Goal: Find specific page/section

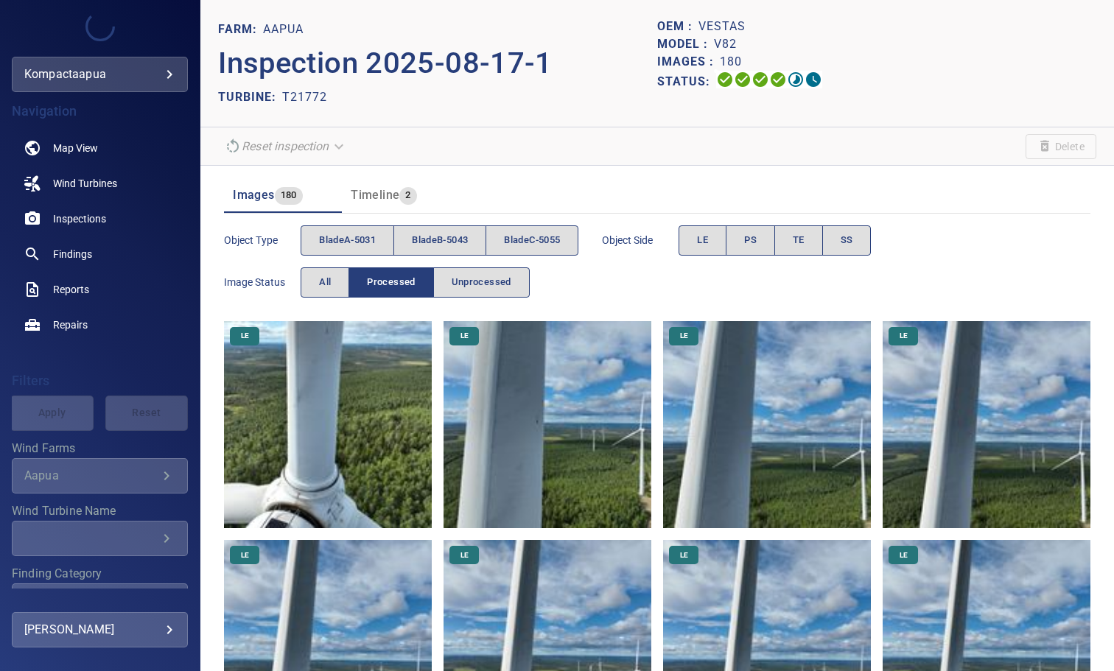
click at [522, 455] on img at bounding box center [547, 425] width 208 height 208
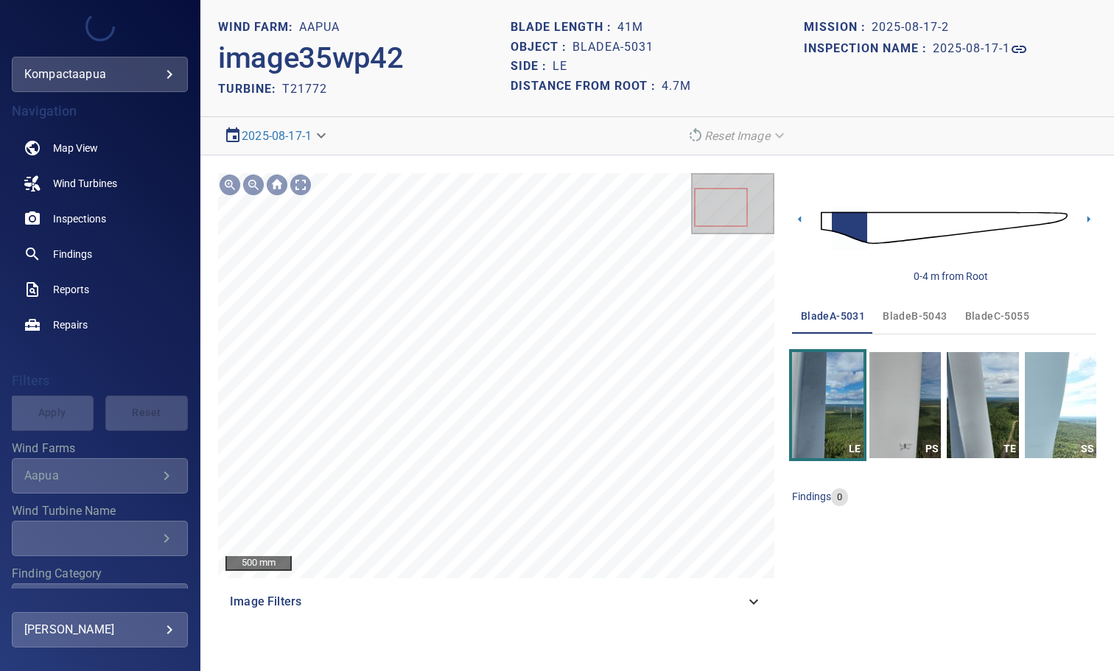
click at [752, 610] on div "Image Filters" at bounding box center [496, 601] width 556 height 35
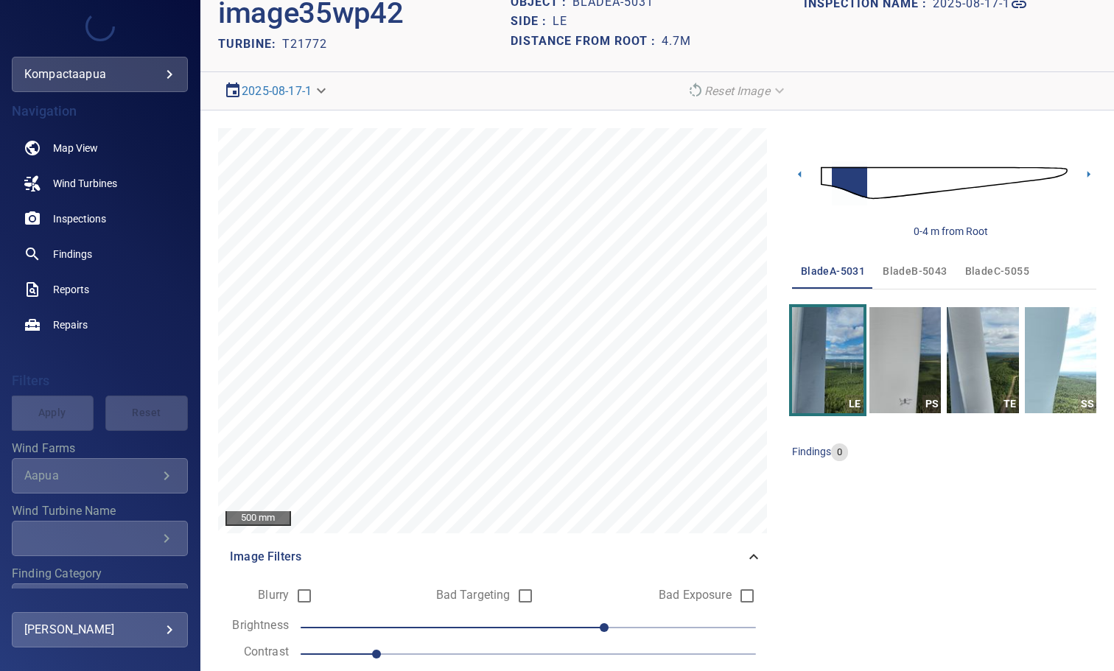
scroll to position [94, 0]
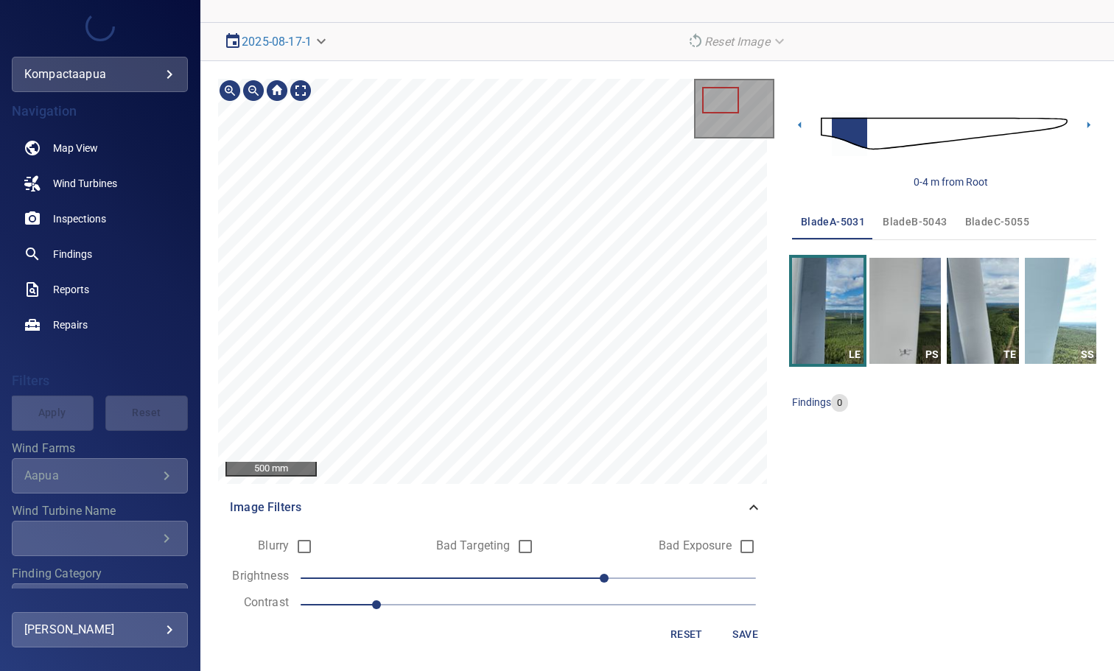
click at [519, 542] on div "500 mm Image Filters Blurry Bad Targeting Bad Exposure Brightness 40 Contrast 1…" at bounding box center [496, 366] width 556 height 575
click at [513, 535] on div "500 mm Image Filters Blurry Bad Targeting Bad Exposure Brightness 40 Contrast 1…" at bounding box center [496, 366] width 556 height 575
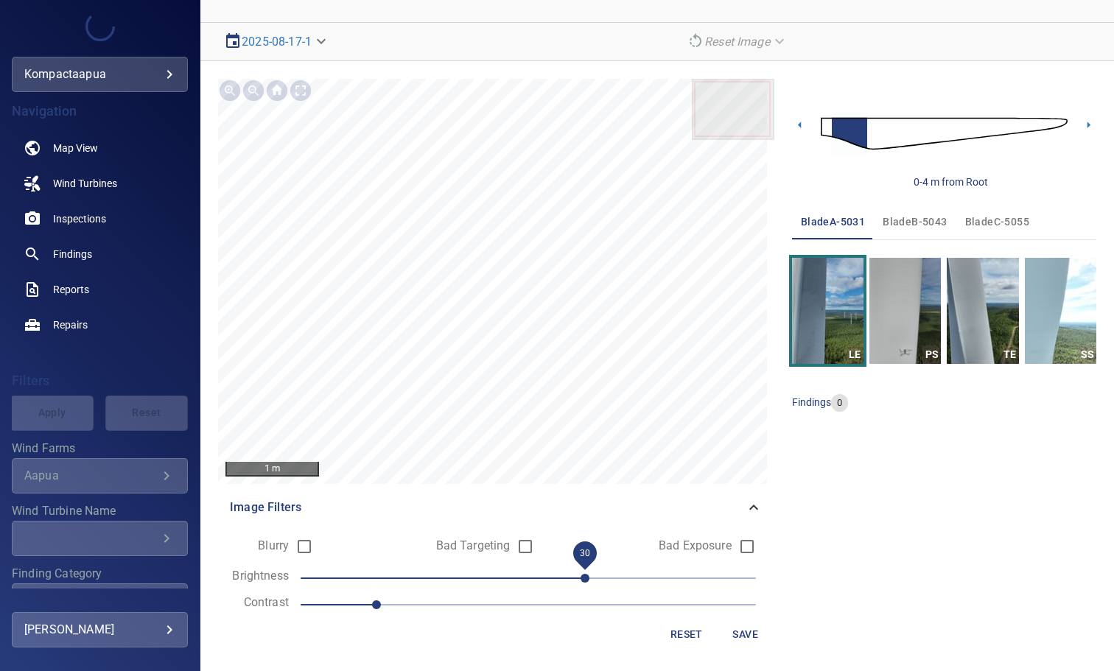
drag, startPoint x: 595, startPoint y: 579, endPoint x: 589, endPoint y: 563, distance: 17.2
click at [589, 574] on span "30" at bounding box center [584, 578] width 9 height 9
click at [742, 638] on span "Save" at bounding box center [745, 634] width 35 height 18
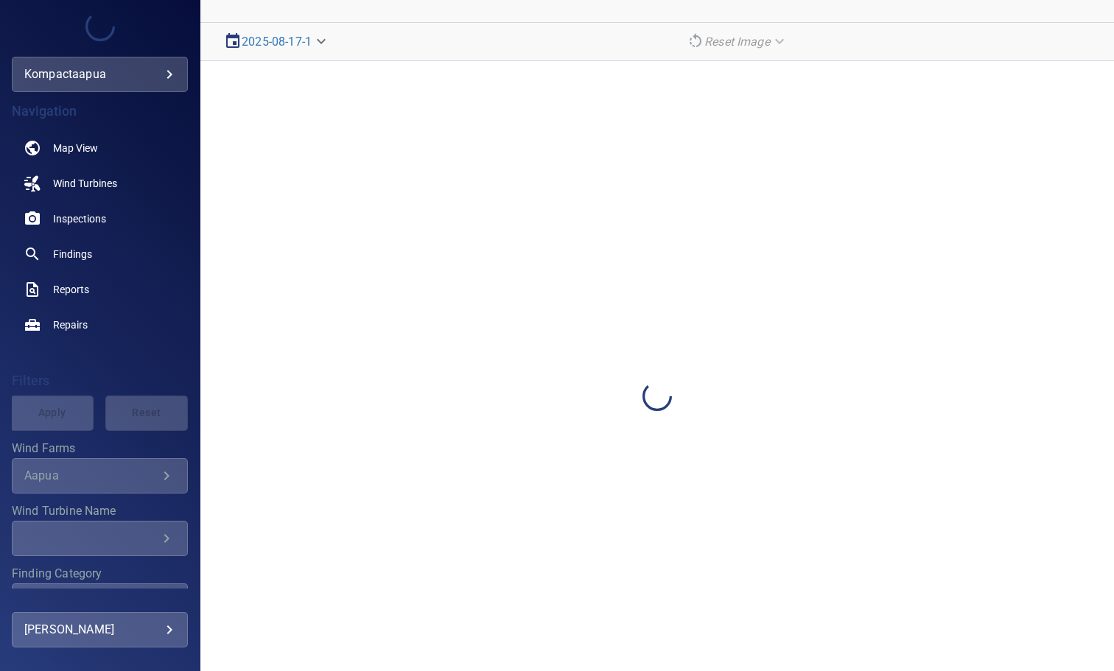
scroll to position [0, 0]
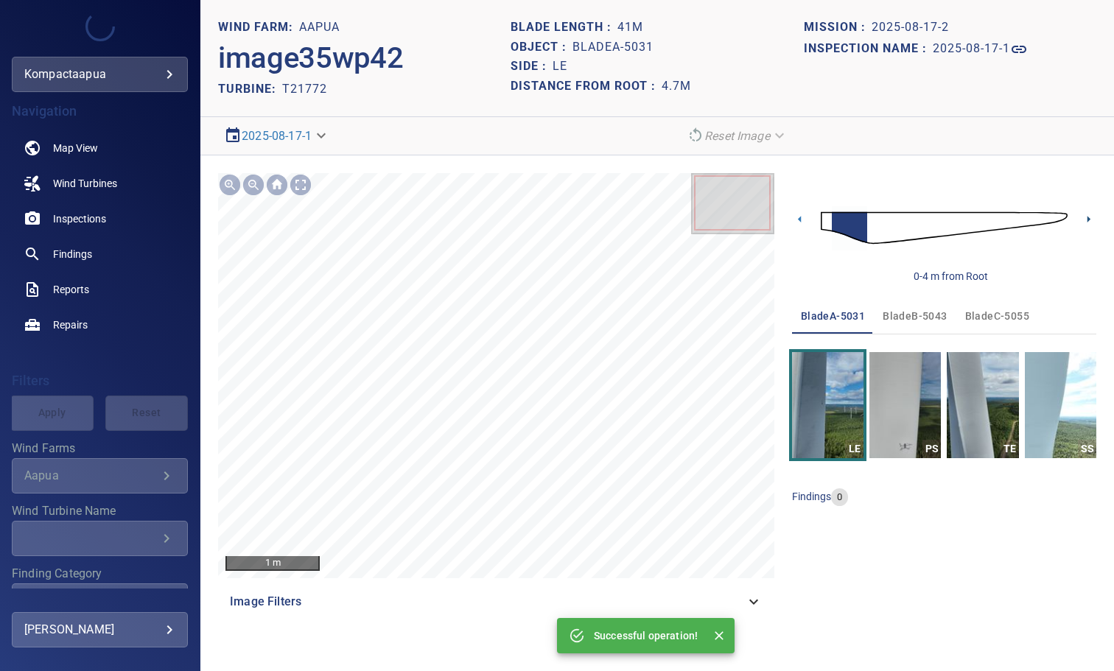
click at [1092, 215] on icon at bounding box center [1088, 218] width 15 height 15
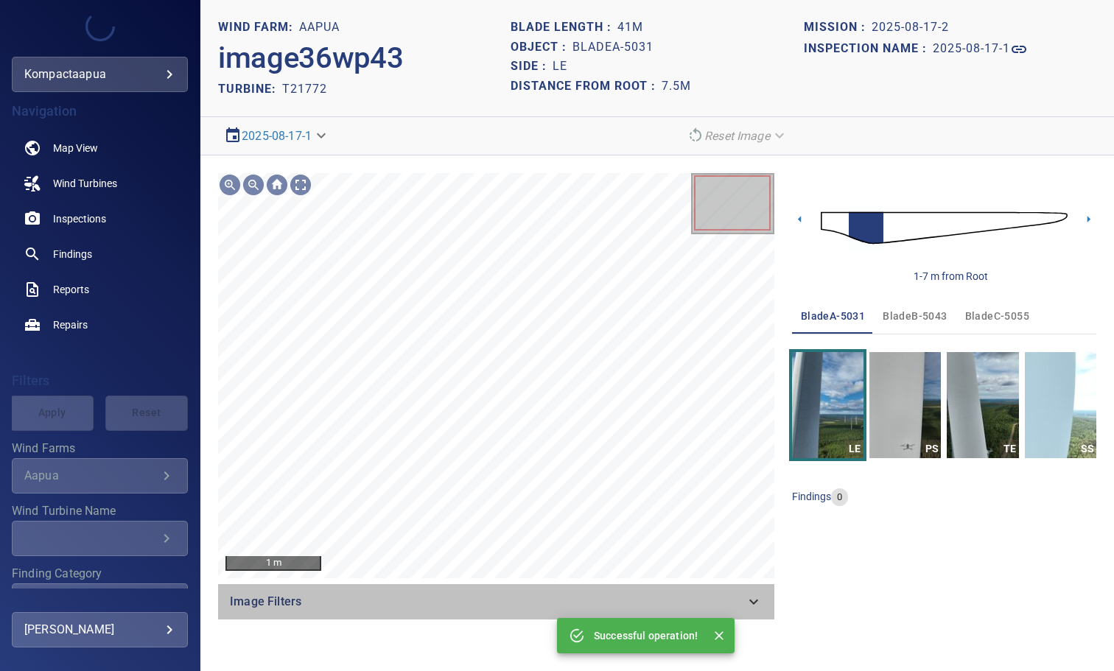
click at [757, 603] on icon at bounding box center [754, 602] width 18 height 18
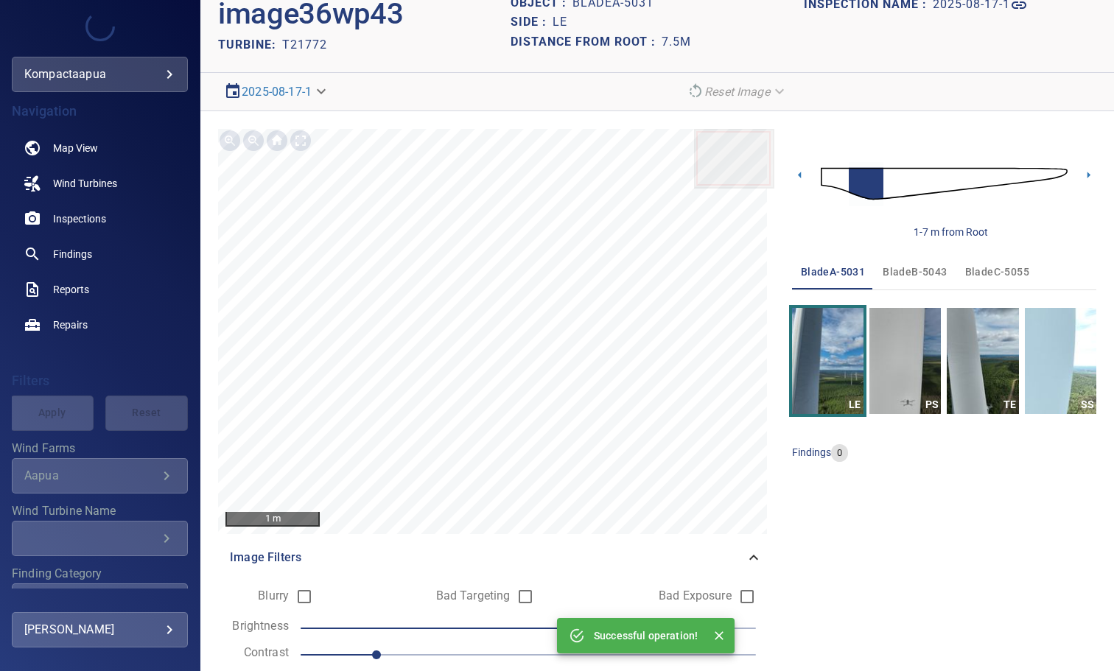
scroll to position [94, 0]
